Goal: Information Seeking & Learning: Understand process/instructions

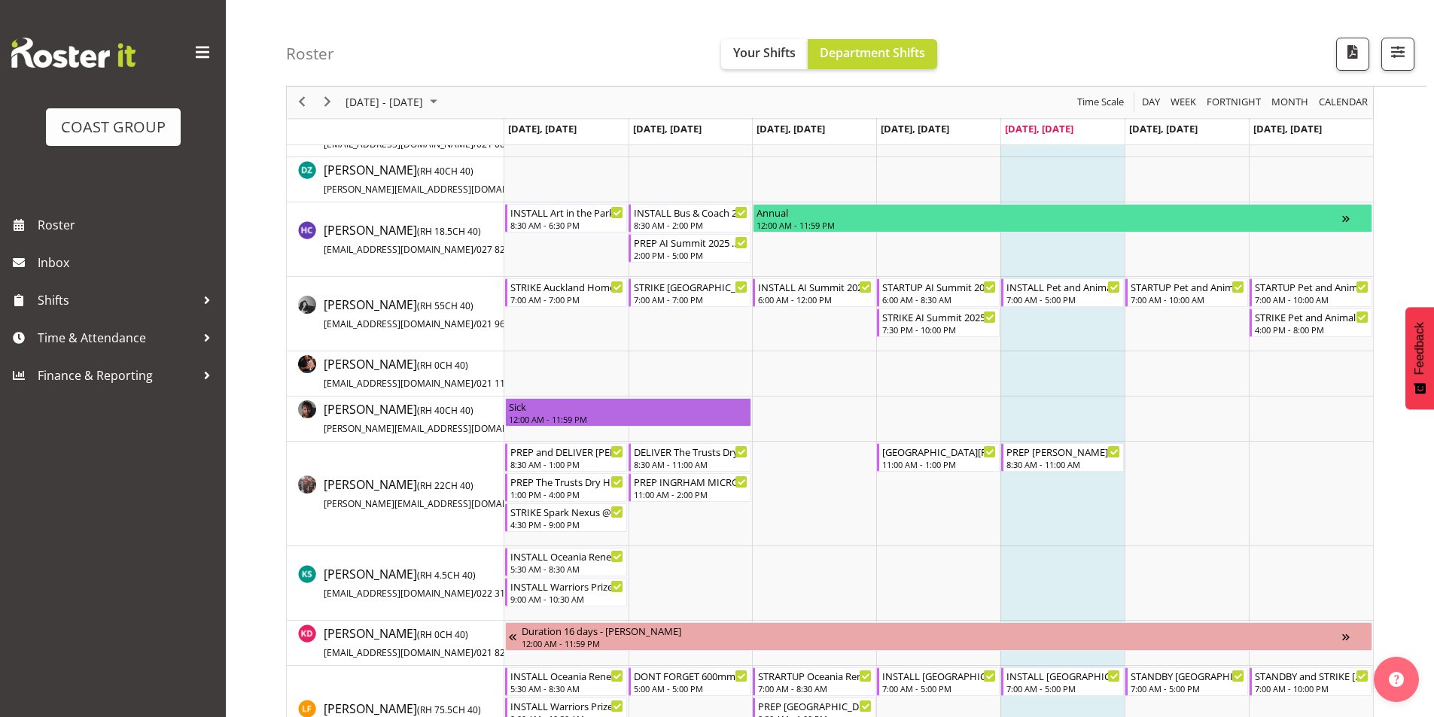
scroll to position [527, 0]
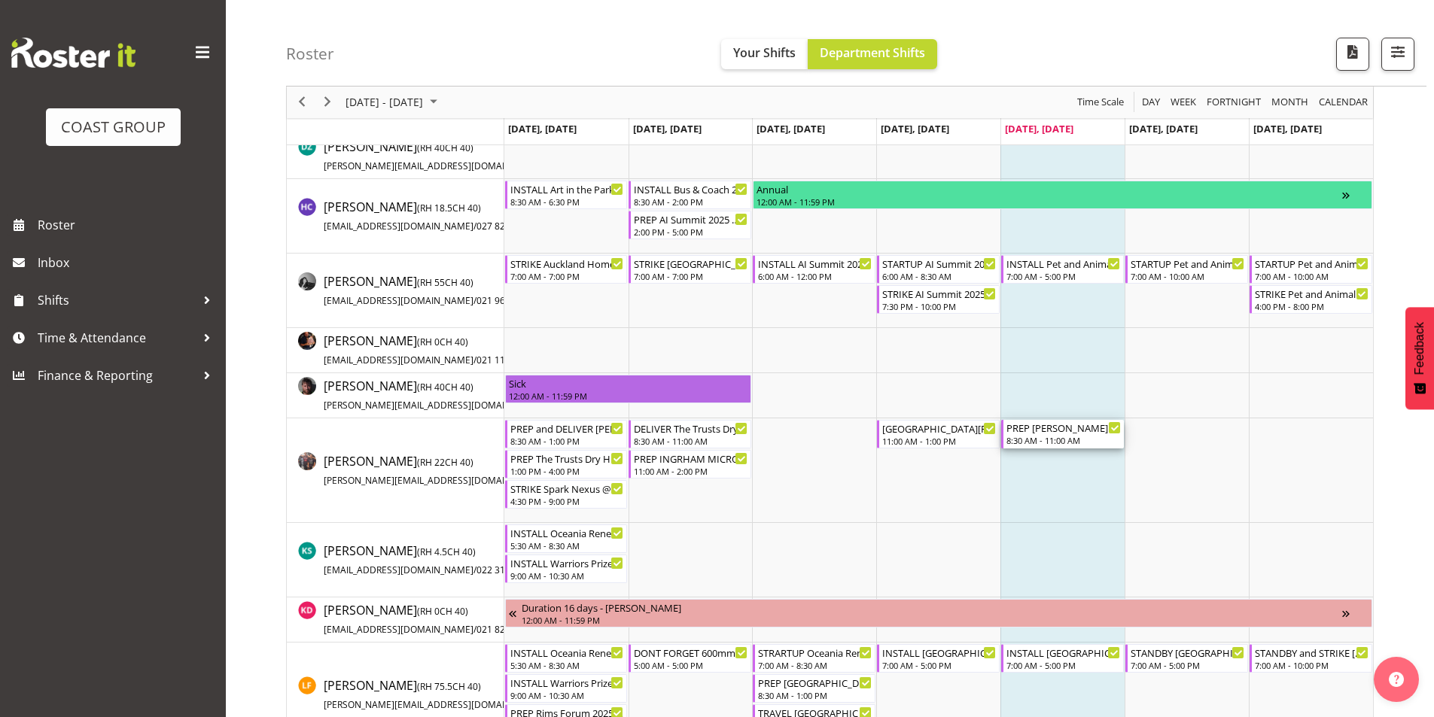
click at [1090, 430] on div "PREP Harvey Norman 2025 @ The Workshop" at bounding box center [1063, 427] width 114 height 15
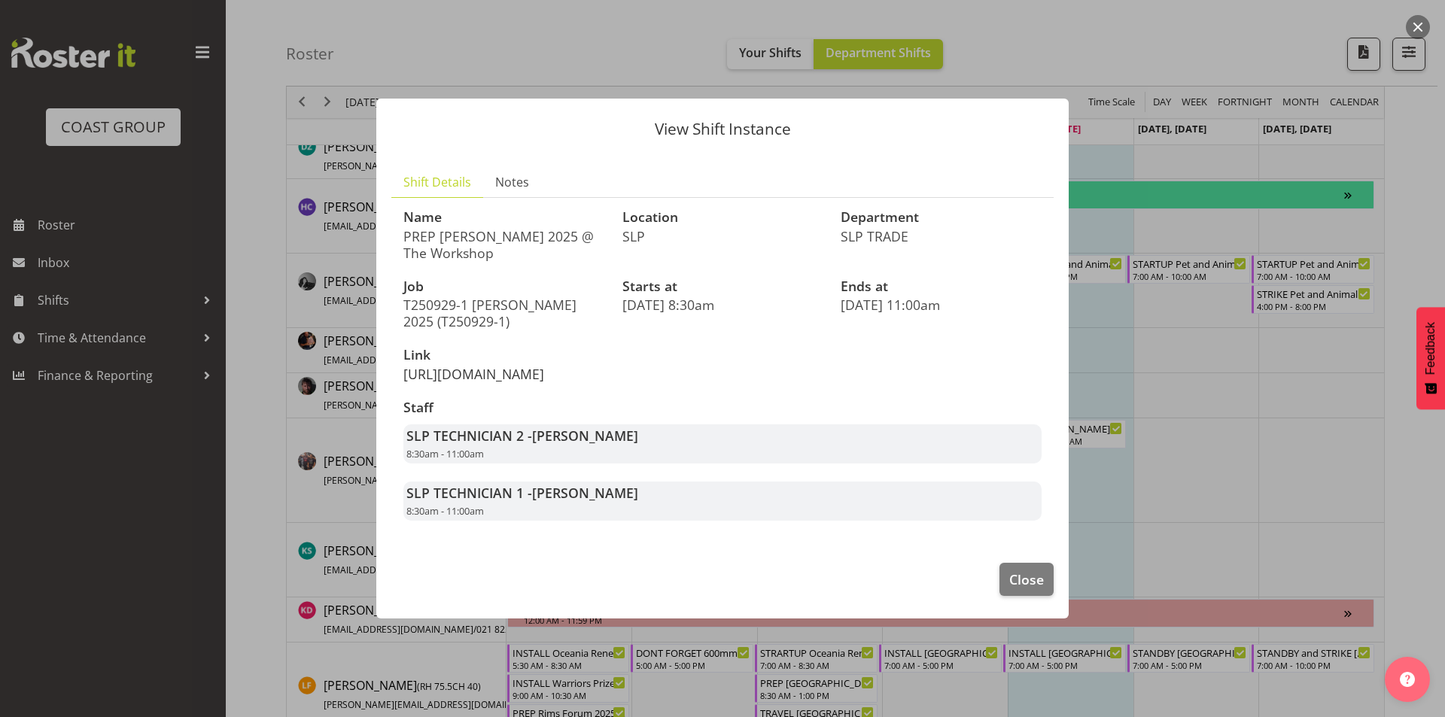
click at [544, 376] on link "https://drive.google.com/drive/folders/1eJ2hyMLJR_CpXLYK37v650FgtLZ0d7VQ" at bounding box center [473, 374] width 141 height 18
drag, startPoint x: 631, startPoint y: 27, endPoint x: 634, endPoint y: 38, distance: 11.7
click at [635, 27] on div at bounding box center [722, 358] width 1445 height 717
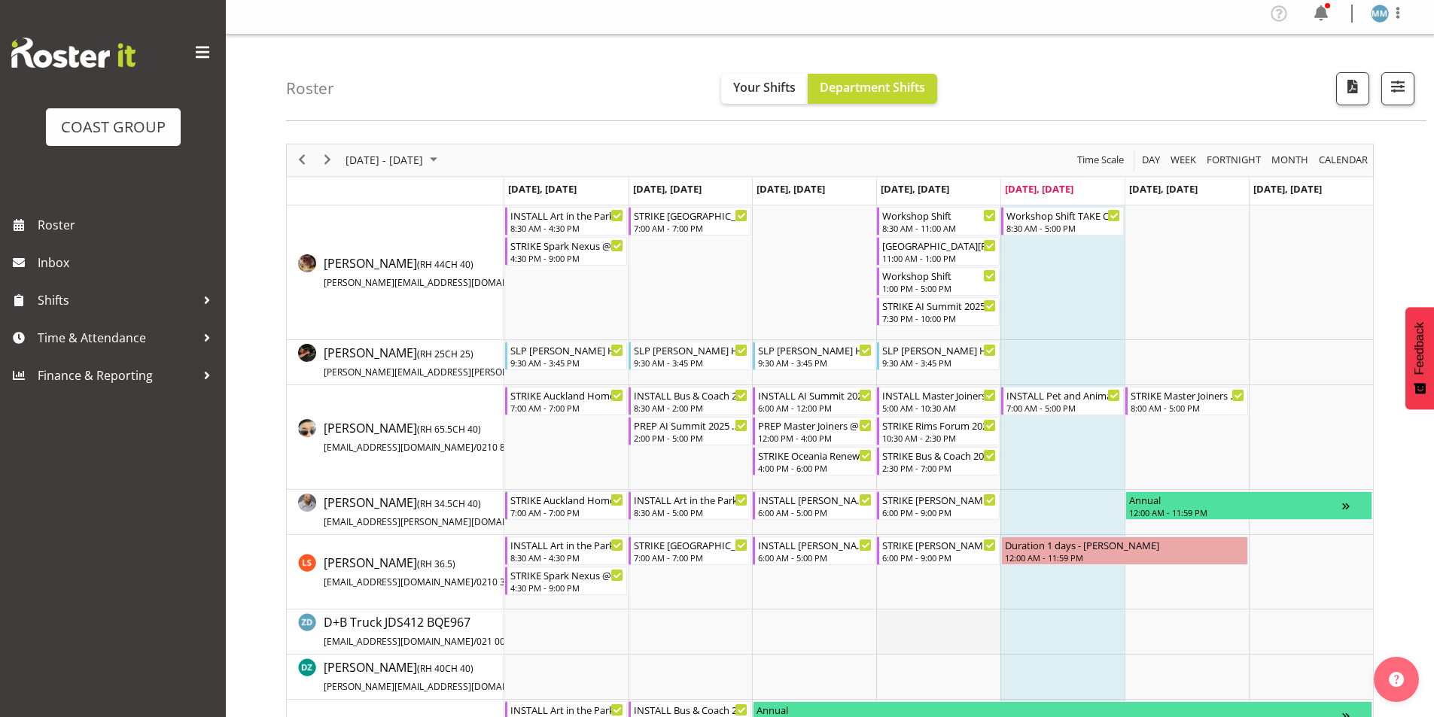
scroll to position [0, 0]
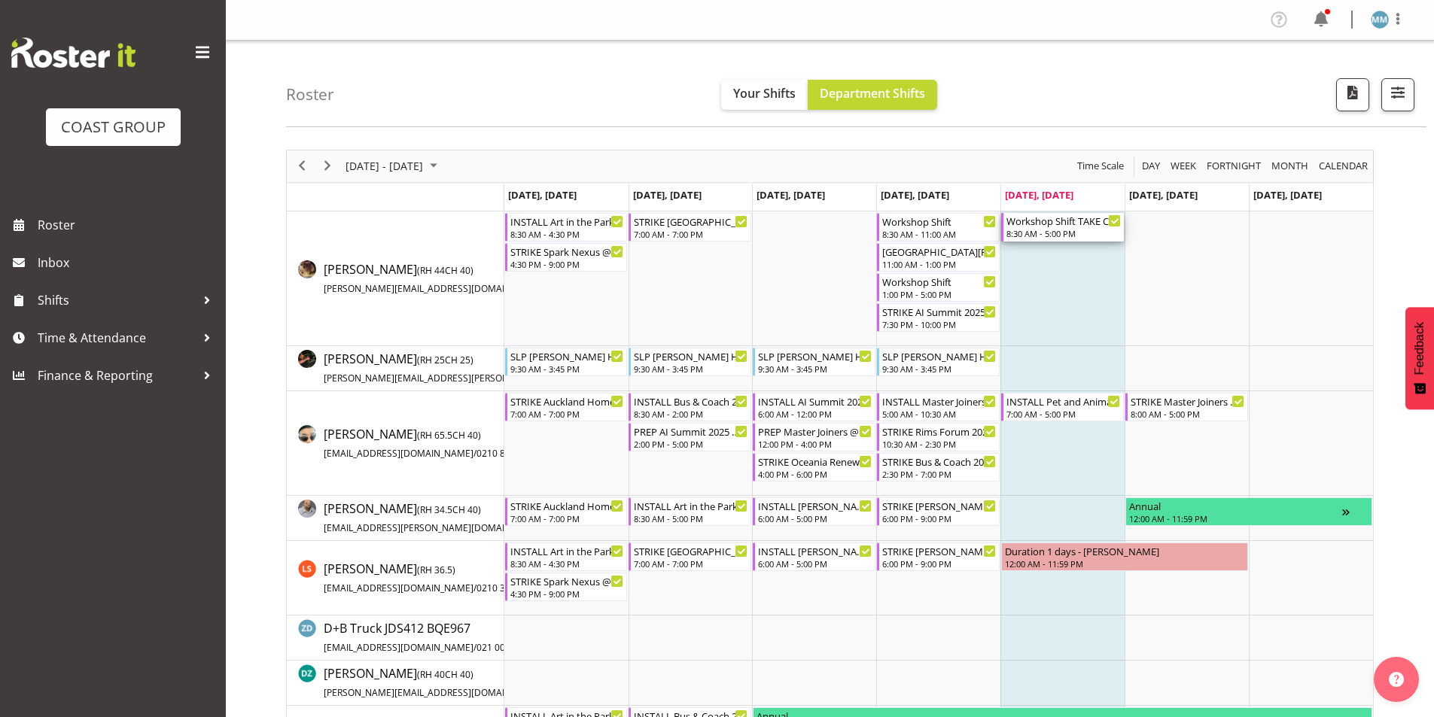
click at [1050, 232] on div "8:30 AM - 5:00 PM" at bounding box center [1063, 233] width 114 height 12
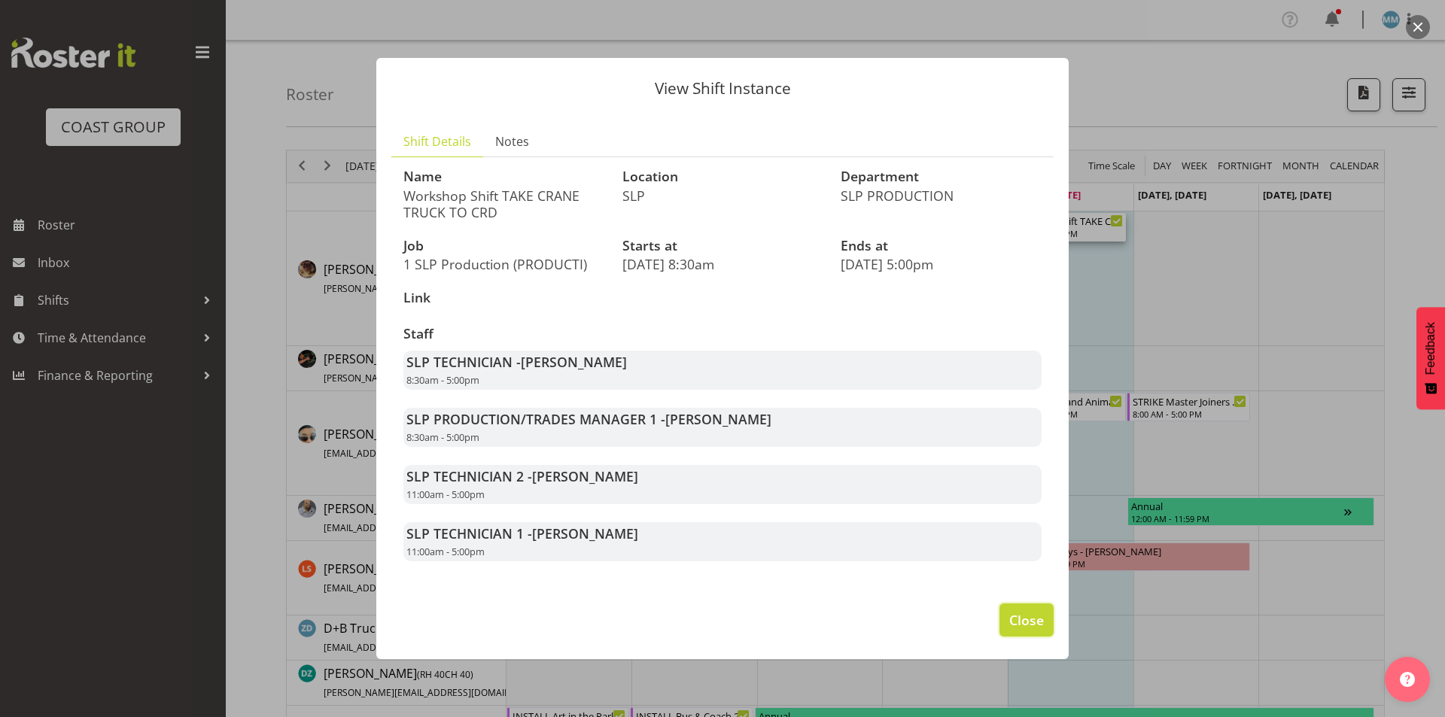
click at [1036, 619] on span "Close" at bounding box center [1026, 620] width 35 height 20
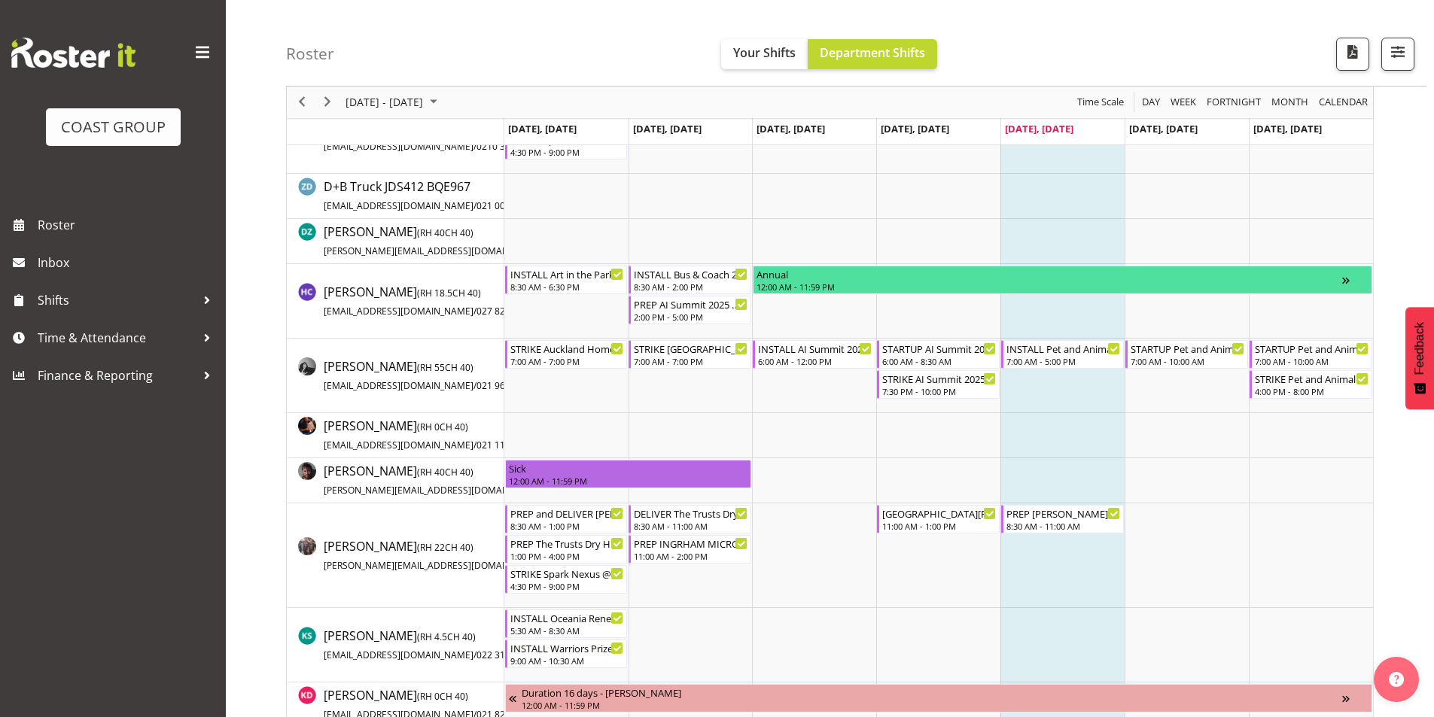
scroll to position [452, 0]
